Goal: Task Accomplishment & Management: Use online tool/utility

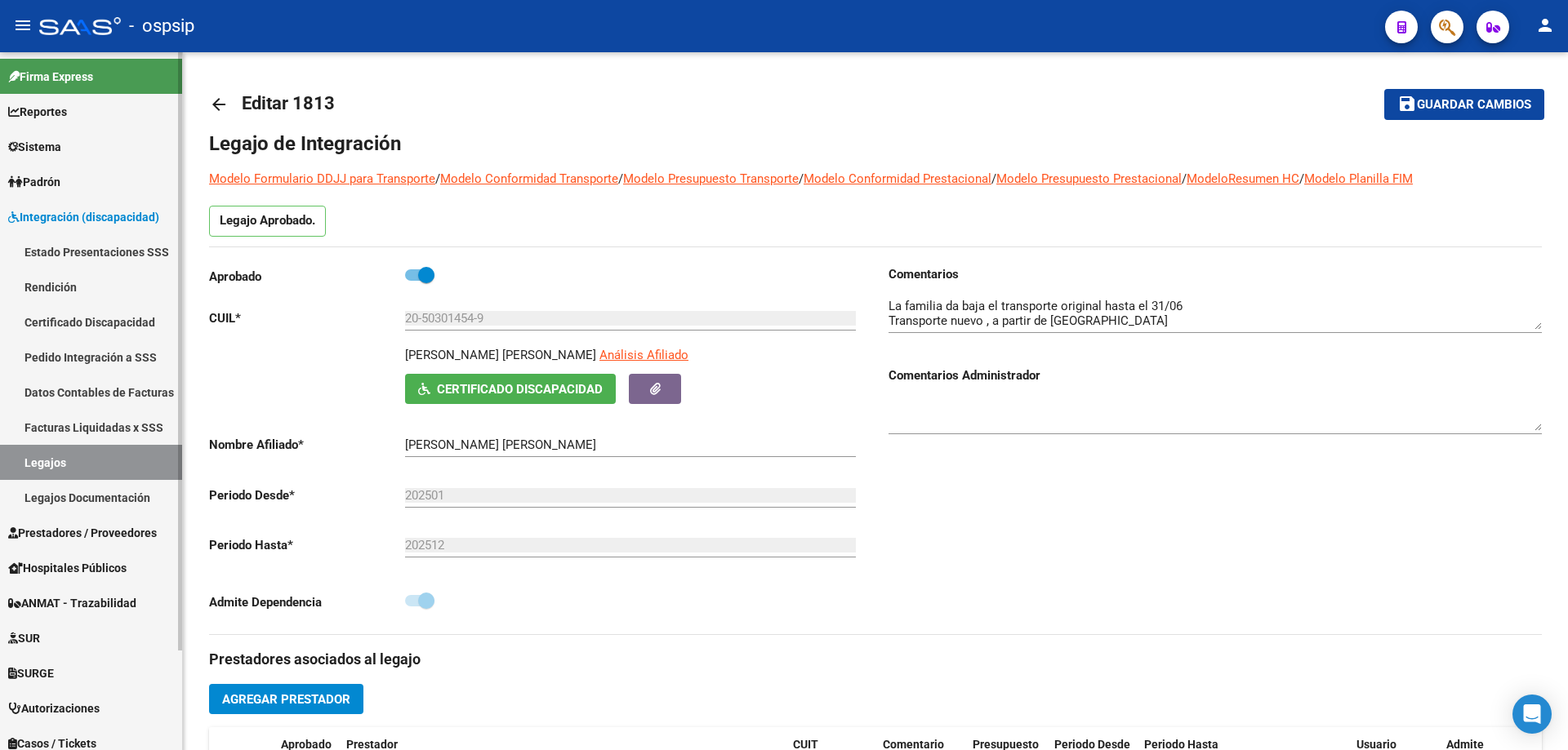
click at [65, 461] on link "Legajos" at bounding box center [91, 463] width 183 height 35
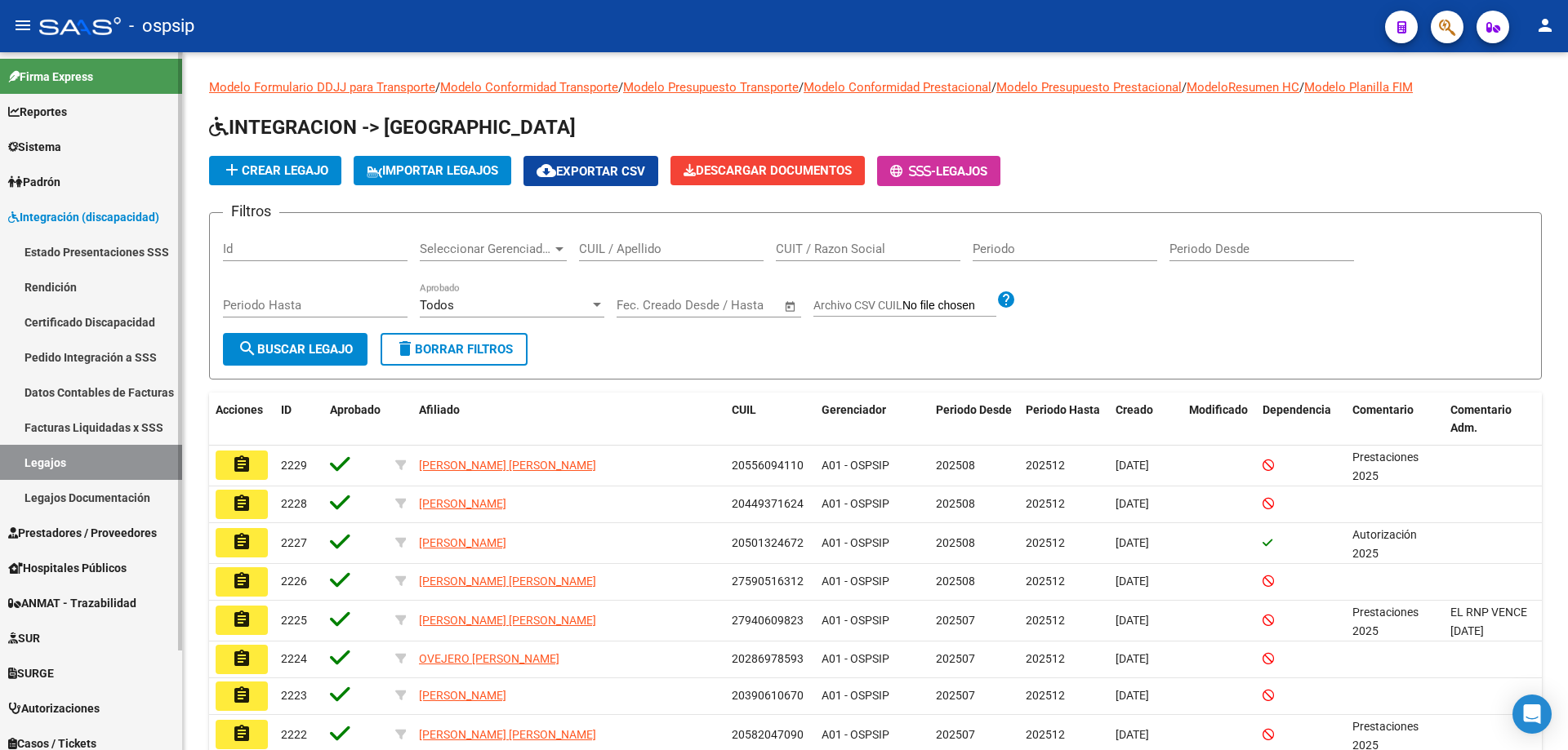
click at [99, 226] on link "Integración (discapacidad)" at bounding box center [91, 217] width 183 height 35
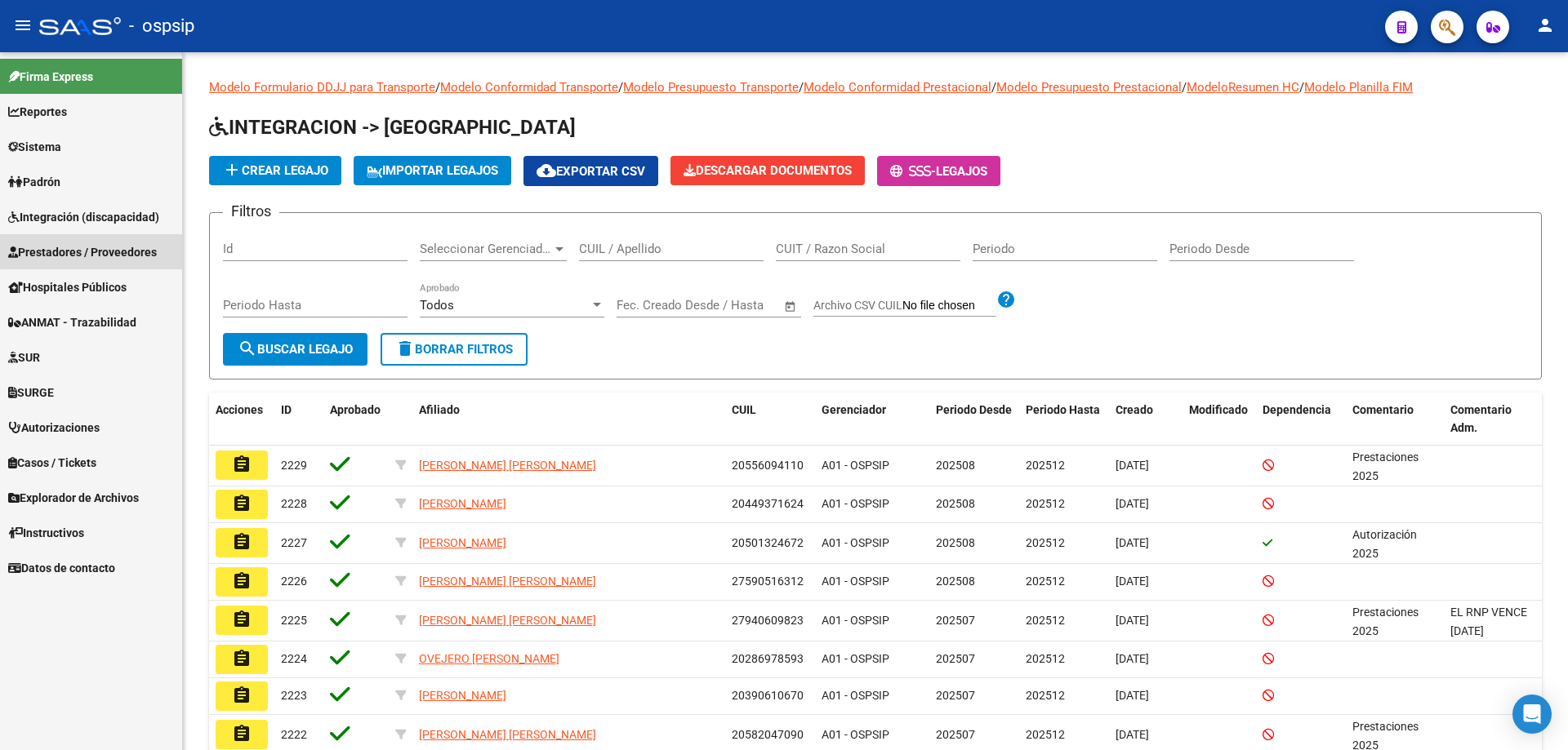
click at [100, 244] on span "Prestadores / Proveedores" at bounding box center [82, 252] width 149 height 18
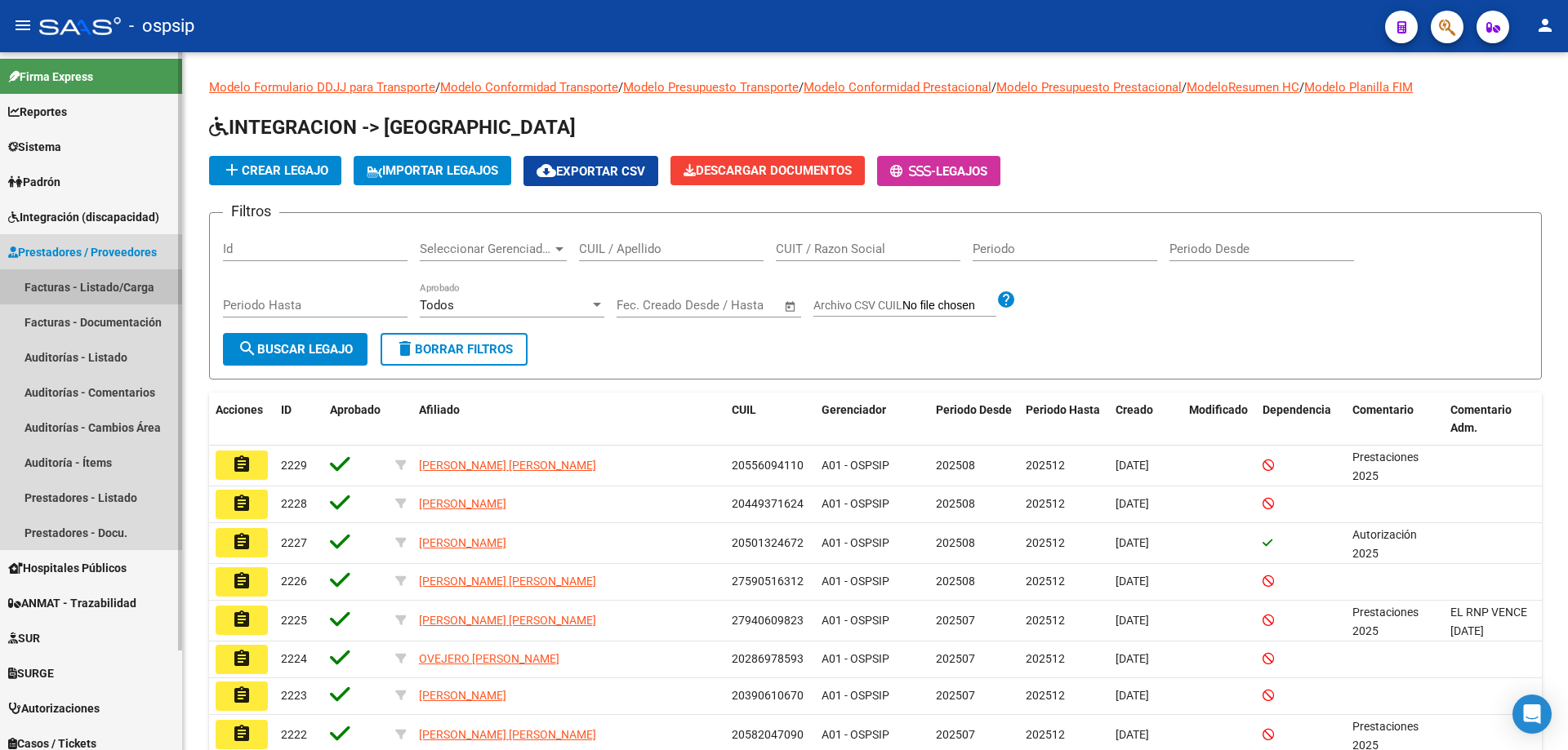
click at [104, 280] on link "Facturas - Listado/Carga" at bounding box center [91, 287] width 183 height 35
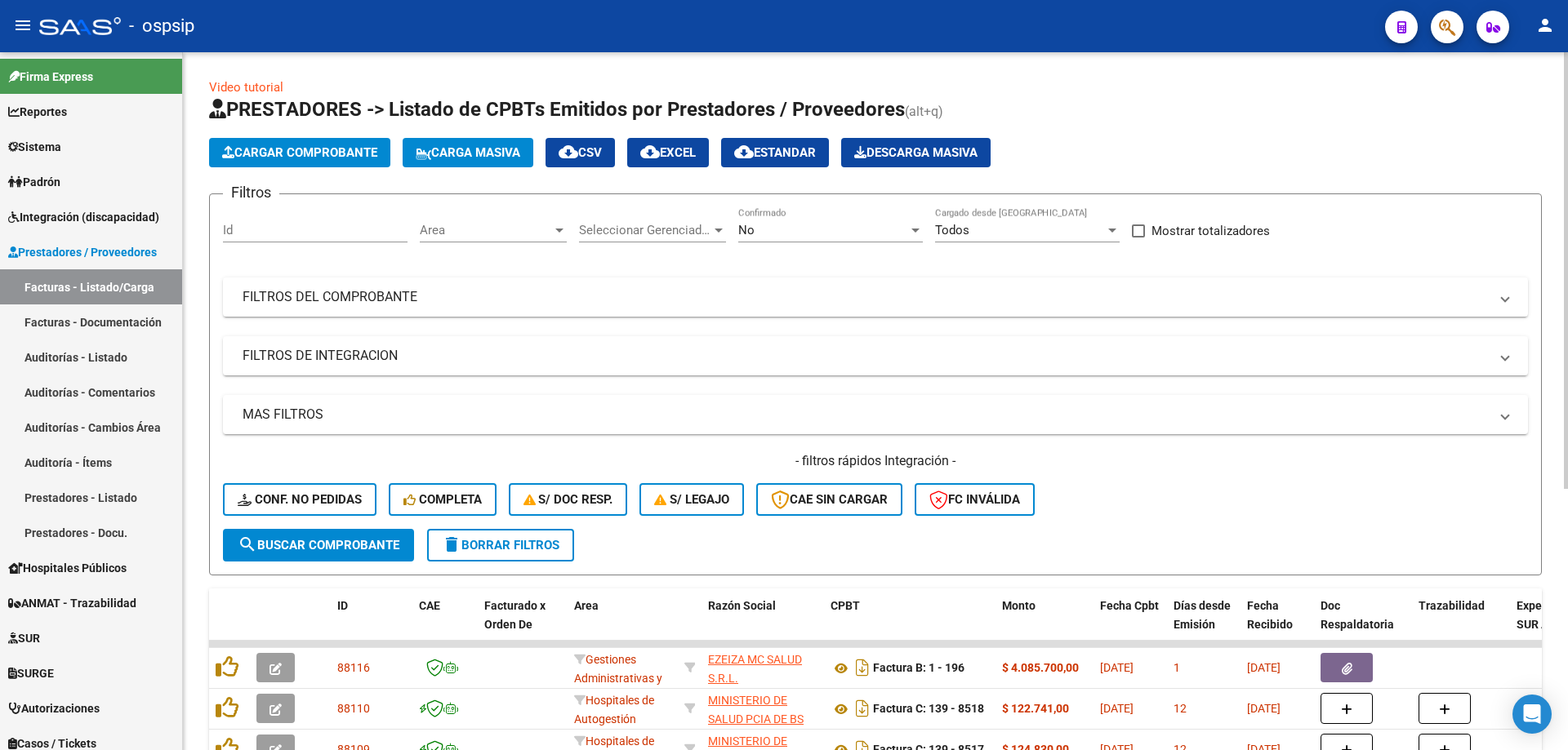
click at [741, 232] on span "No" at bounding box center [746, 230] width 17 height 15
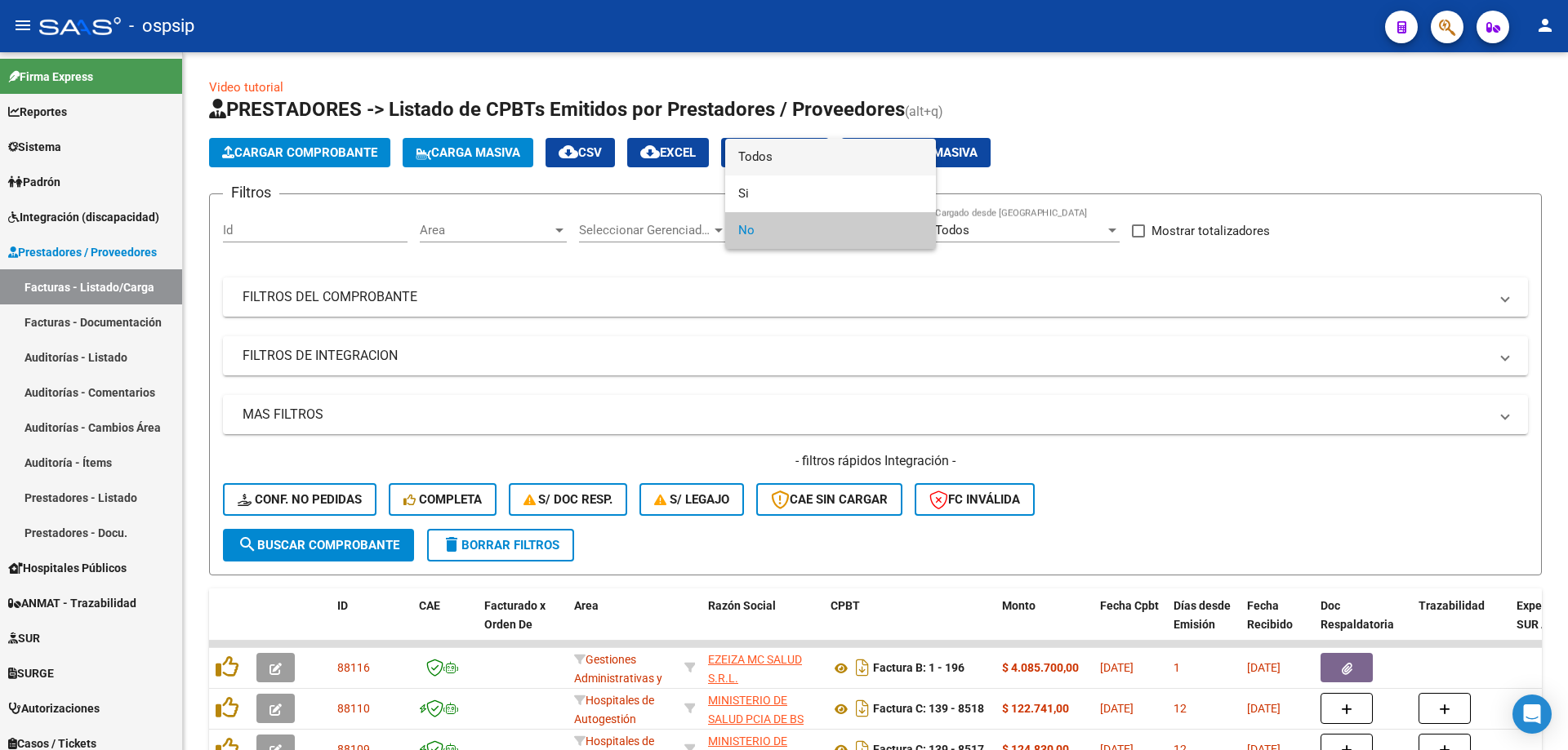
click at [745, 155] on span "Todos" at bounding box center [830, 157] width 184 height 37
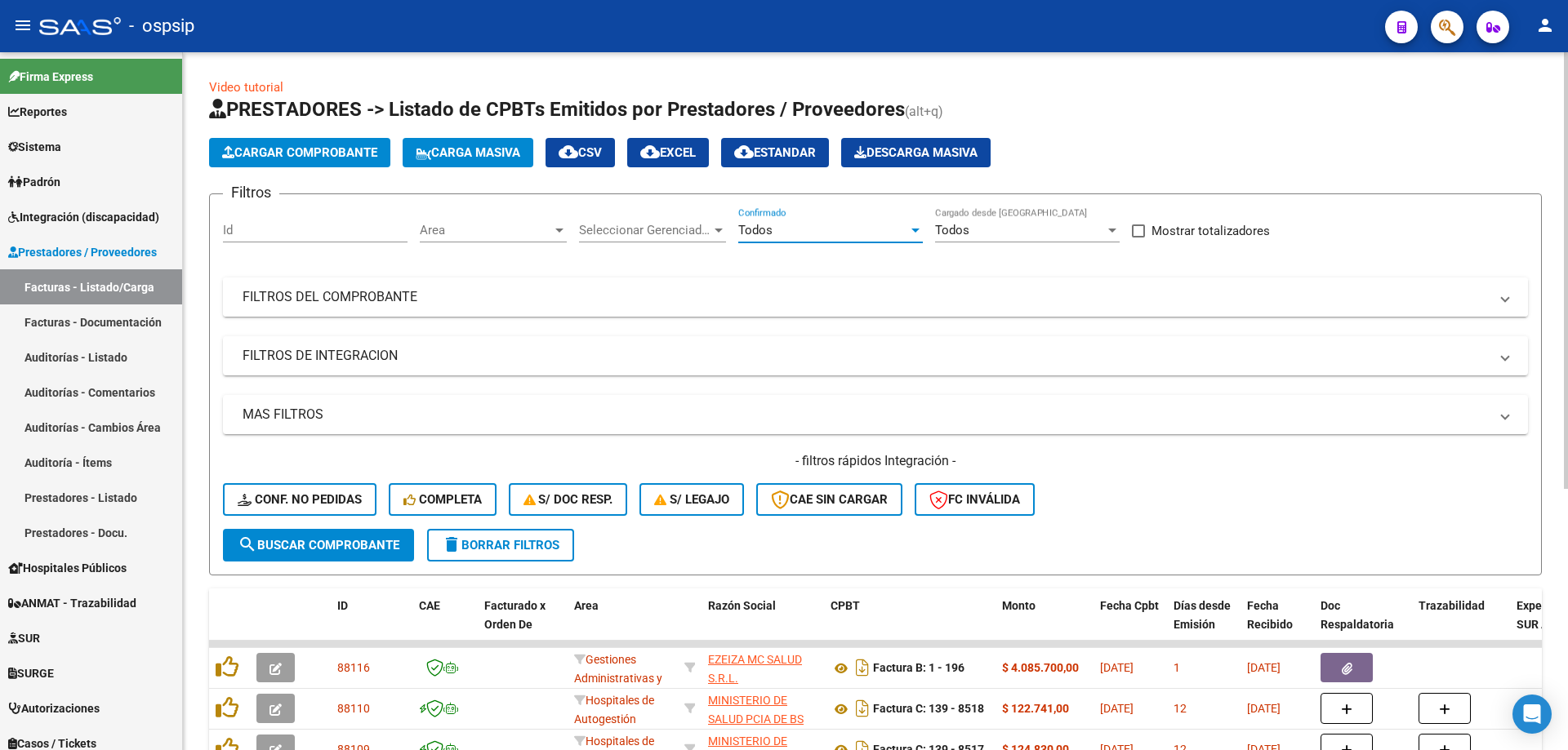
click at [408, 288] on mat-panel-title "FILTROS DEL COMPROBANTE" at bounding box center [866, 297] width 1247 height 18
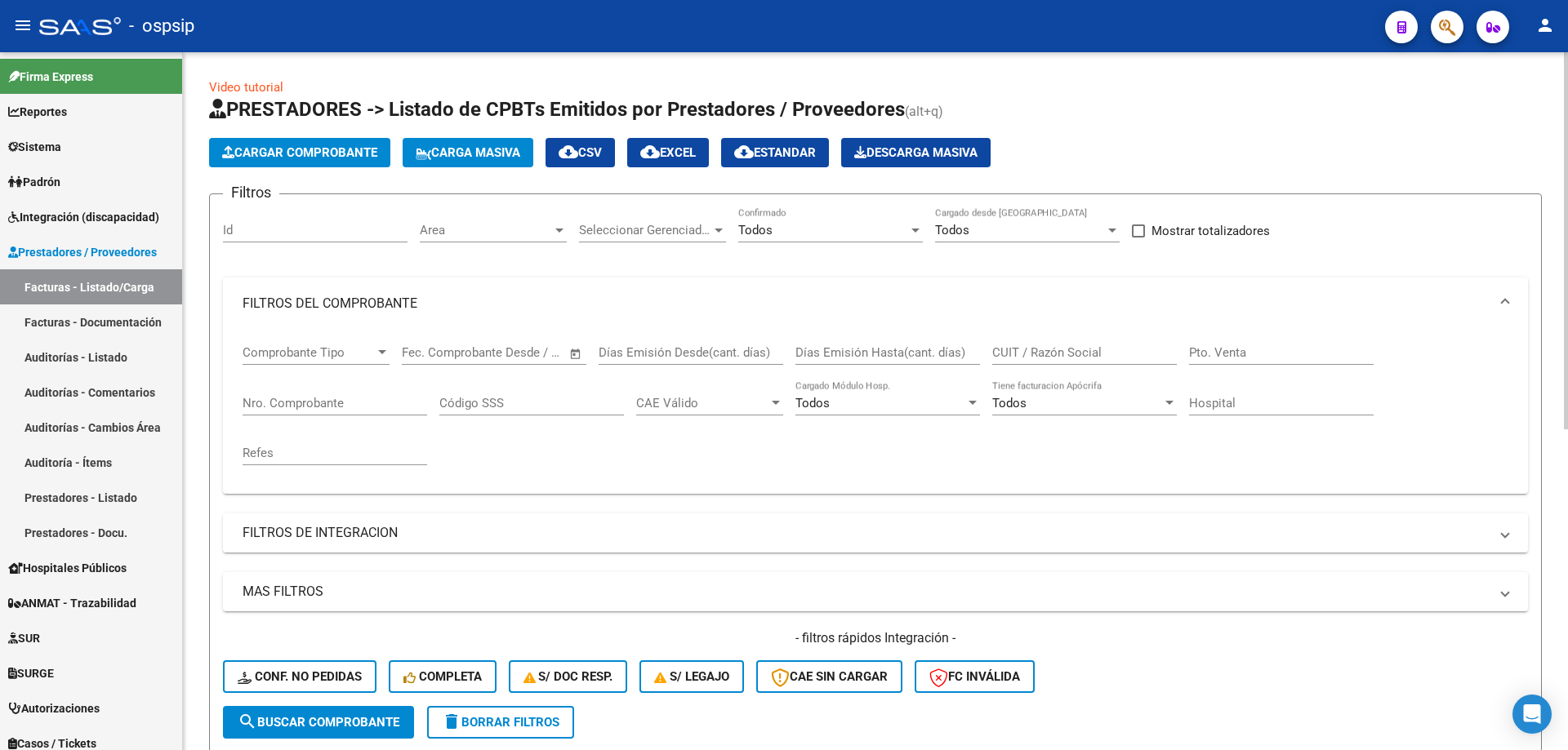
click at [313, 415] on div "Nro. Comprobante" at bounding box center [335, 398] width 184 height 35
click at [308, 149] on span "Cargar Comprobante" at bounding box center [300, 152] width 155 height 15
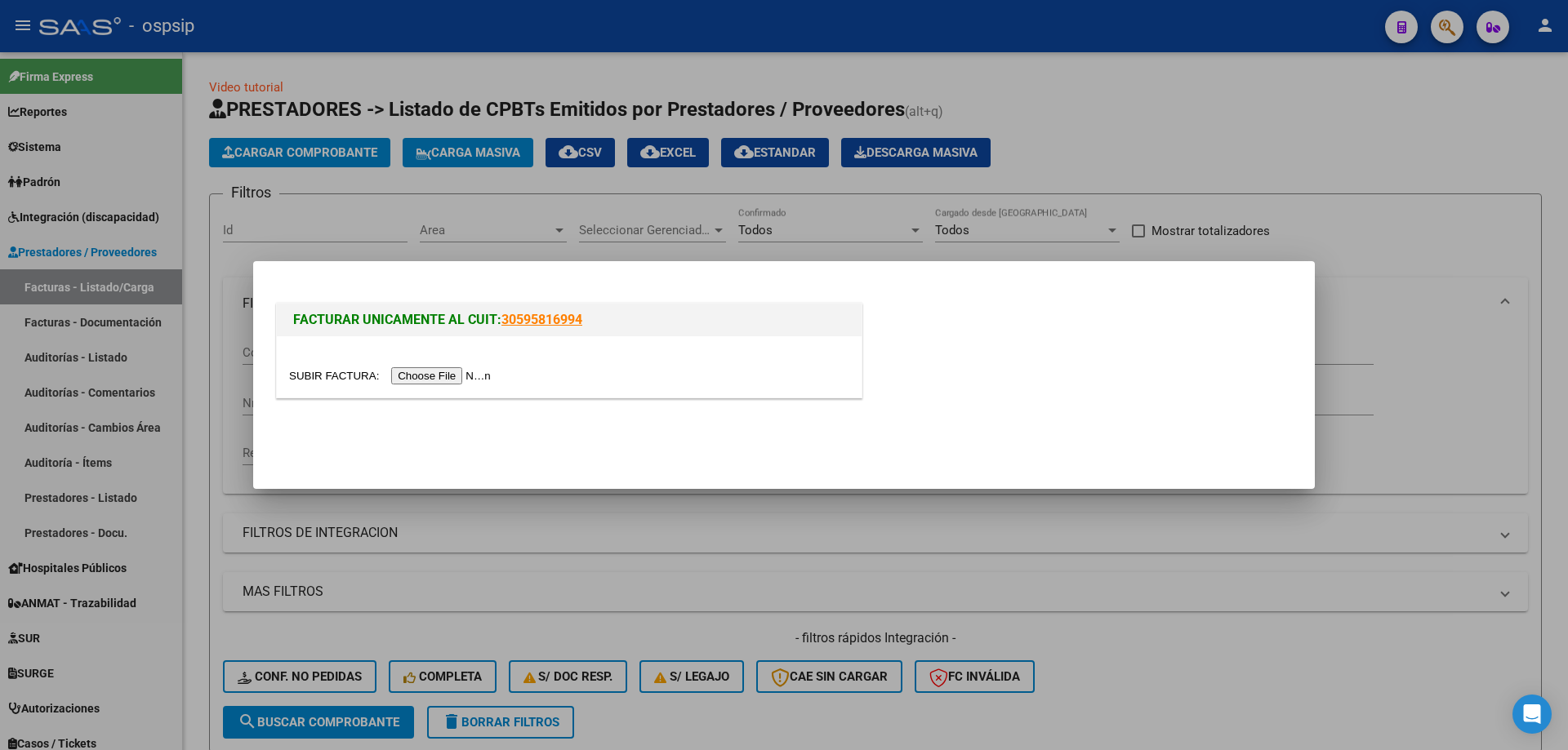
click at [446, 374] on input "file" at bounding box center [392, 376] width 207 height 17
click at [193, 198] on div at bounding box center [784, 375] width 1568 height 750
